Goal: Information Seeking & Learning: Learn about a topic

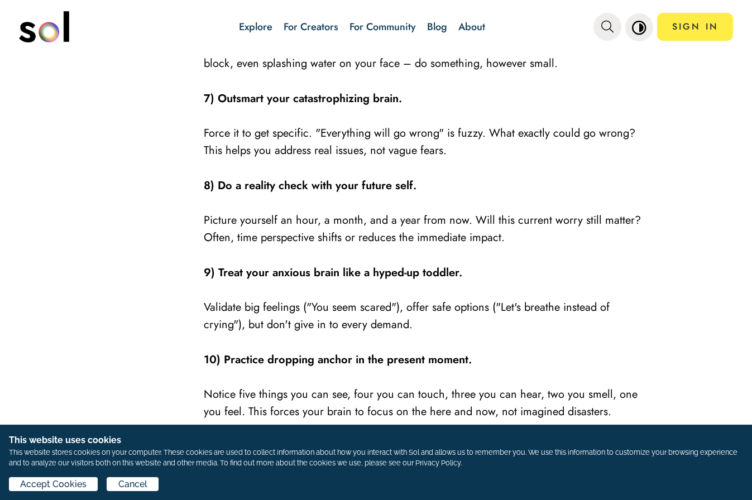
scroll to position [1537, 0]
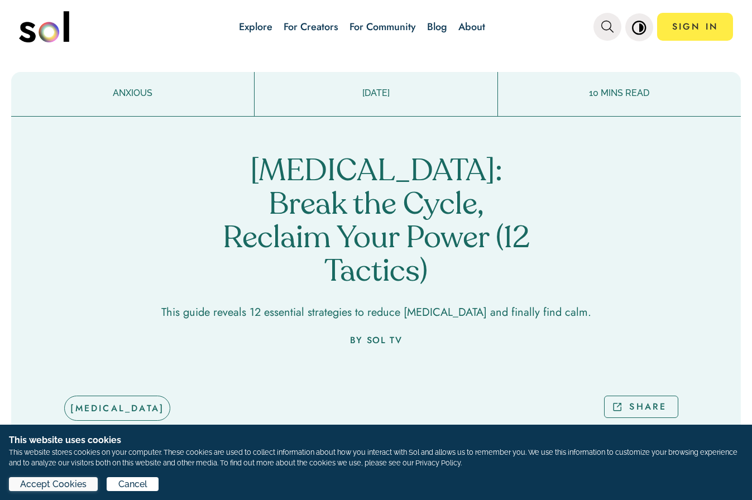
click at [81, 481] on span "Accept Cookies" at bounding box center [53, 484] width 66 height 13
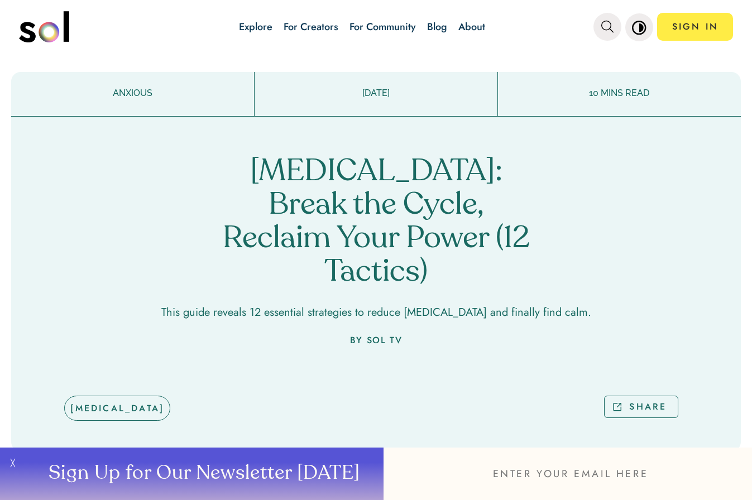
click at [8, 463] on button "╳" at bounding box center [11, 474] width 22 height 52
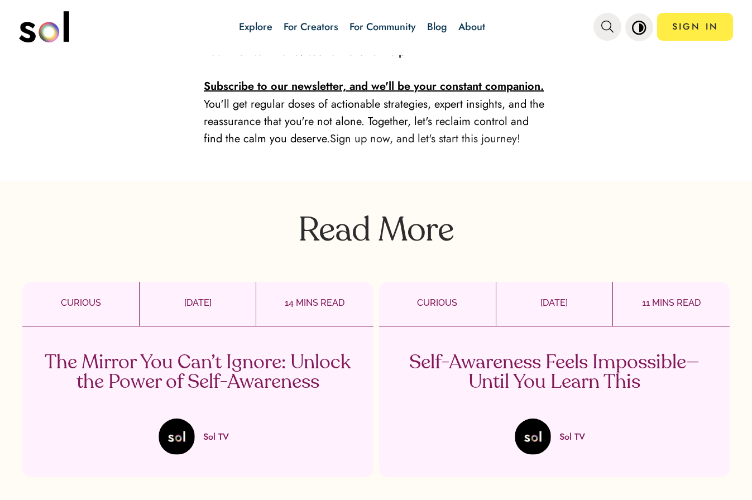
scroll to position [3015, 0]
